Goal: Navigation & Orientation: Find specific page/section

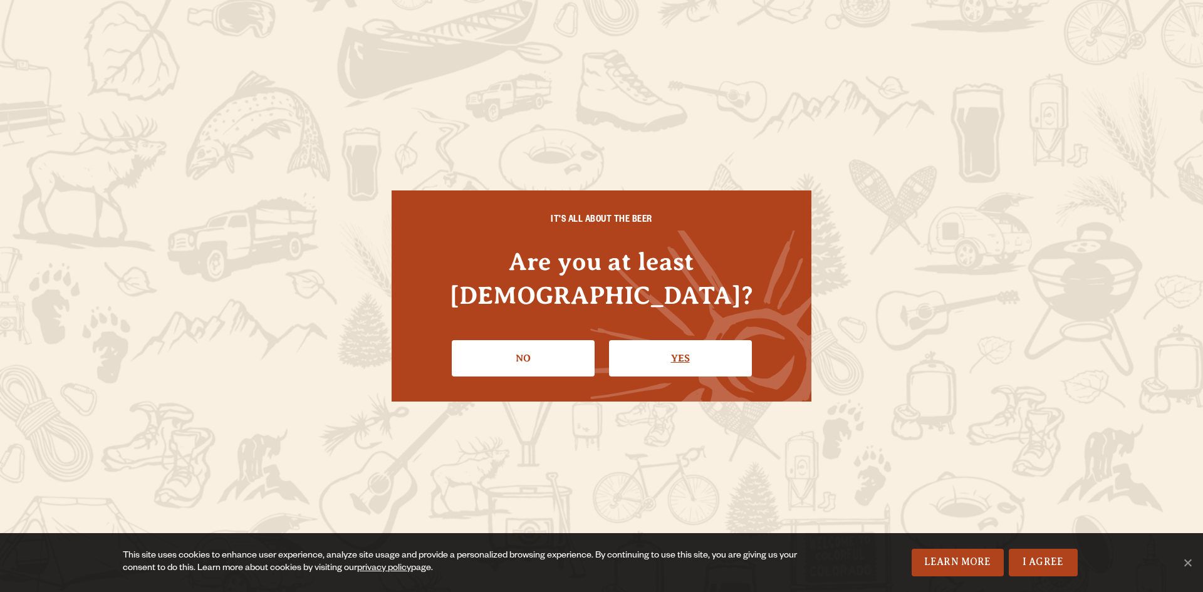
click at [708, 340] on link "Yes" at bounding box center [680, 358] width 143 height 36
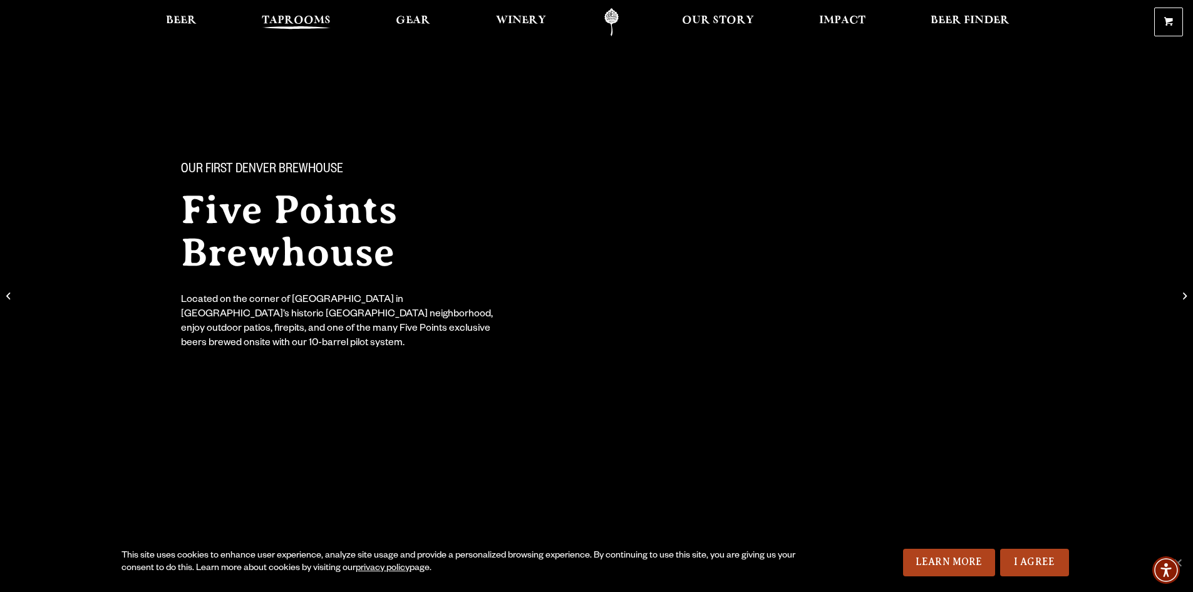
click at [294, 16] on span "Taprooms" at bounding box center [296, 21] width 69 height 10
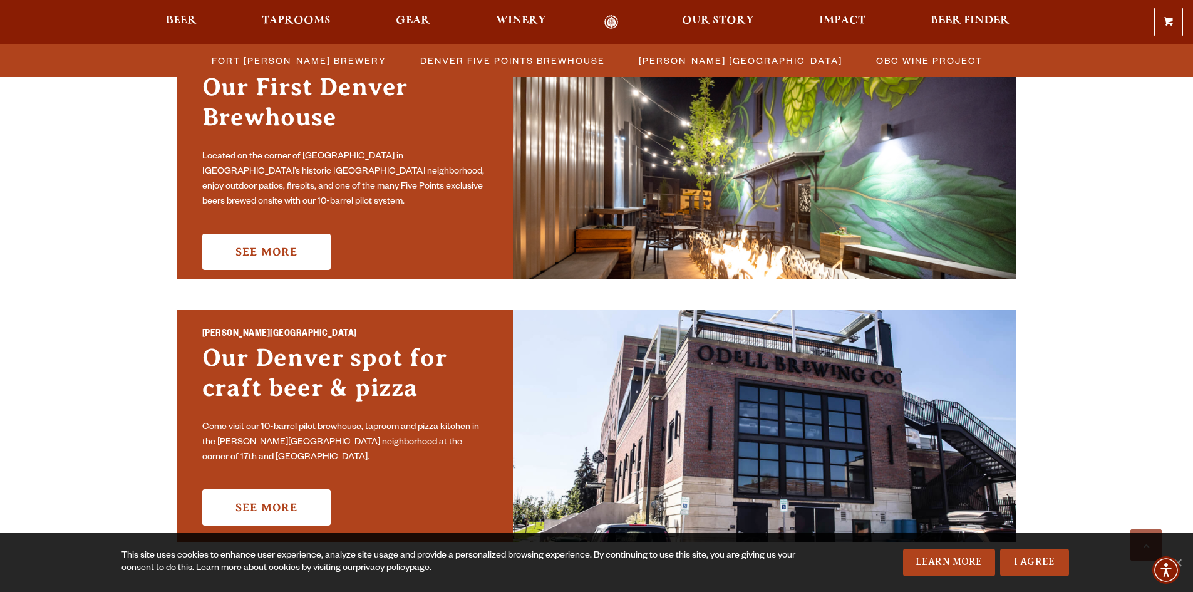
scroll to position [689, 0]
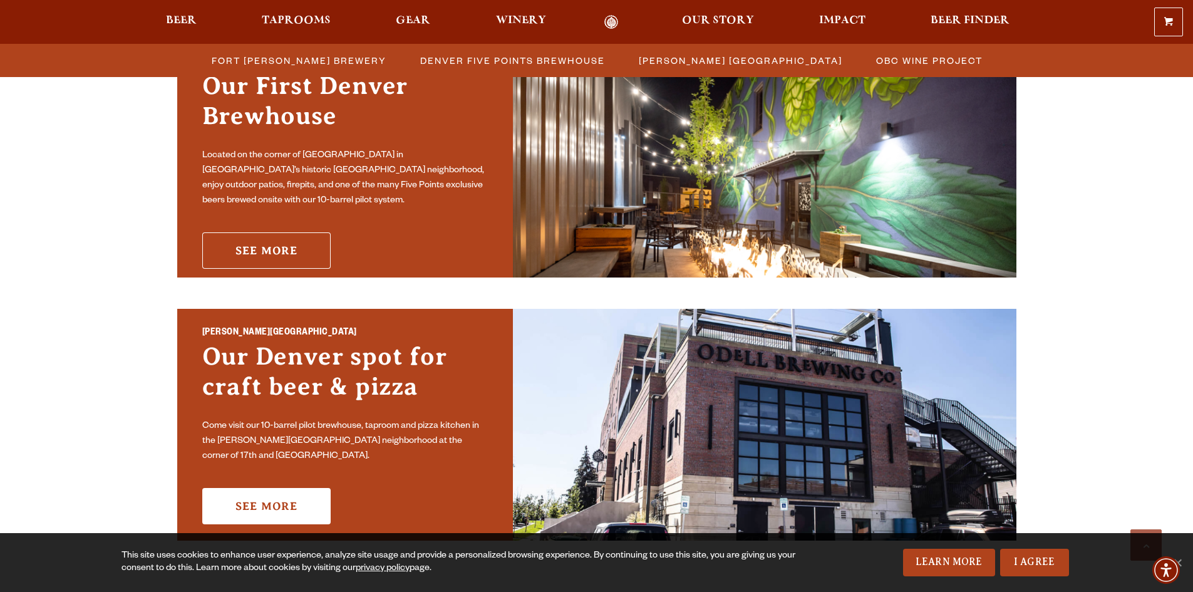
click at [274, 238] on link "See More" at bounding box center [266, 250] width 128 height 36
